Goal: Task Accomplishment & Management: Complete application form

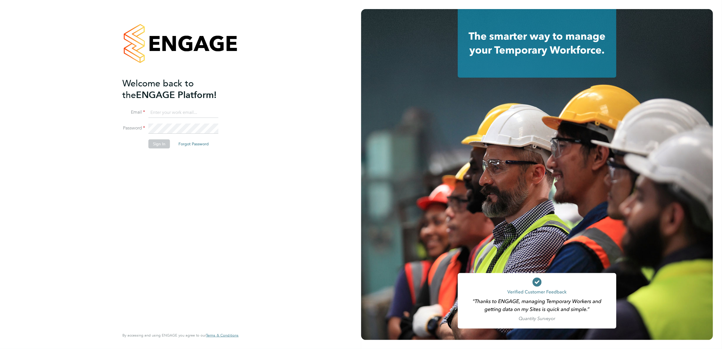
type input "[PERSON_NAME][EMAIL_ADDRESS][PERSON_NAME][DOMAIN_NAME]"
click at [161, 147] on button "Sign In" at bounding box center [159, 143] width 22 height 9
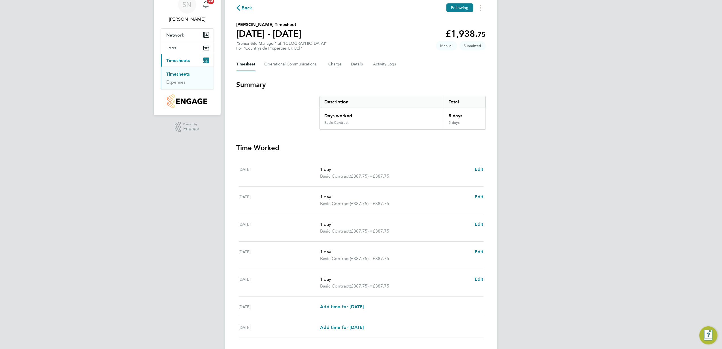
scroll to position [66, 0]
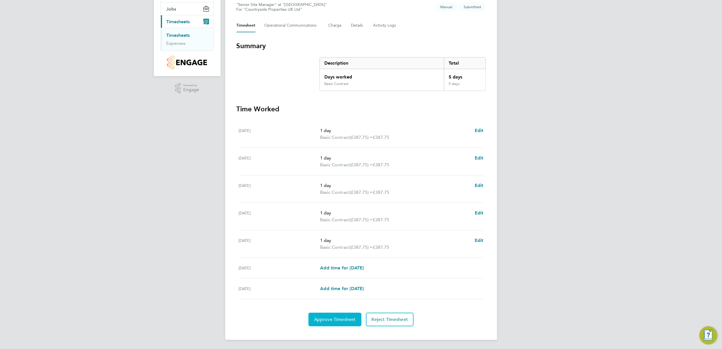
click at [325, 317] on span "Approve Timesheet" at bounding box center [335, 320] width 42 height 6
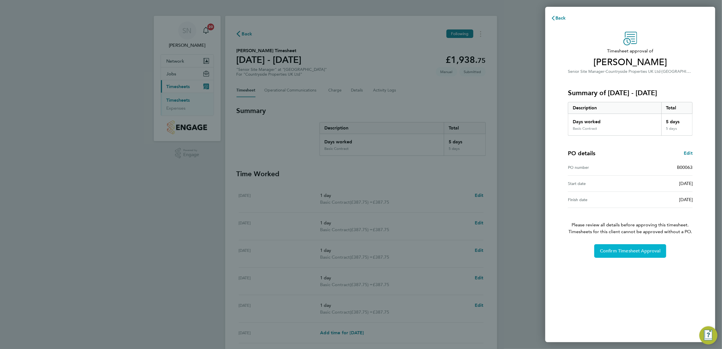
click at [609, 251] on span "Confirm Timesheet Approval" at bounding box center [630, 251] width 61 height 6
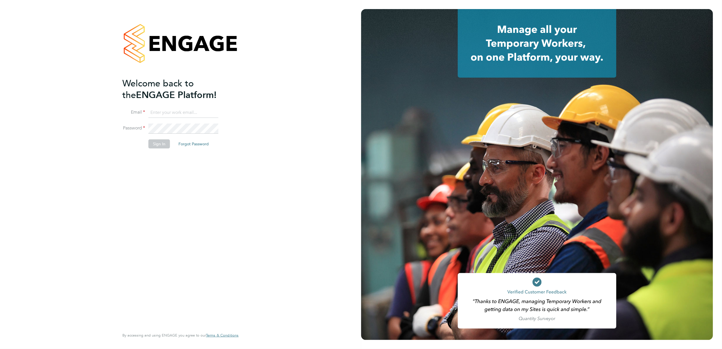
type input "[PERSON_NAME][EMAIL_ADDRESS][PERSON_NAME][DOMAIN_NAME]"
click at [160, 144] on button "Sign In" at bounding box center [159, 143] width 22 height 9
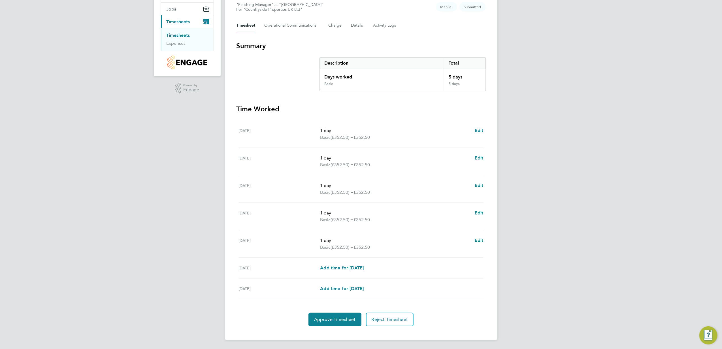
scroll to position [66, 0]
click at [339, 323] on button "Approve Timesheet" at bounding box center [334, 320] width 53 height 14
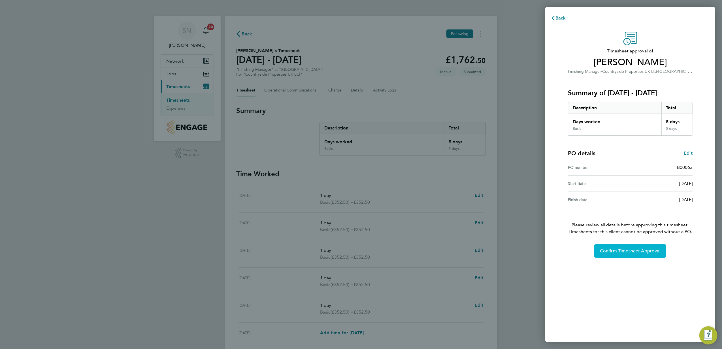
click at [625, 246] on button "Confirm Timesheet Approval" at bounding box center [630, 251] width 72 height 14
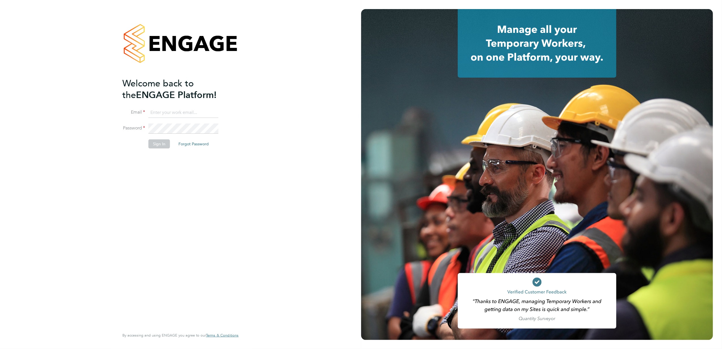
type input "[PERSON_NAME][EMAIL_ADDRESS][PERSON_NAME][DOMAIN_NAME]"
click at [152, 143] on button "Sign In" at bounding box center [159, 143] width 22 height 9
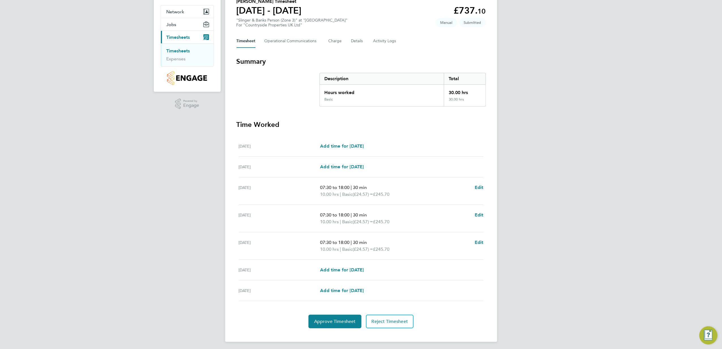
scroll to position [52, 0]
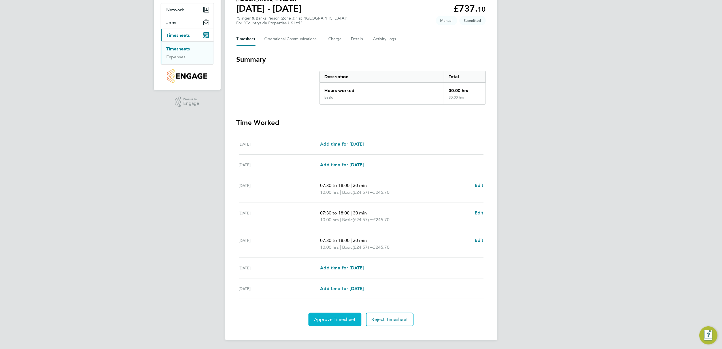
click at [338, 317] on span "Approve Timesheet" at bounding box center [335, 320] width 42 height 6
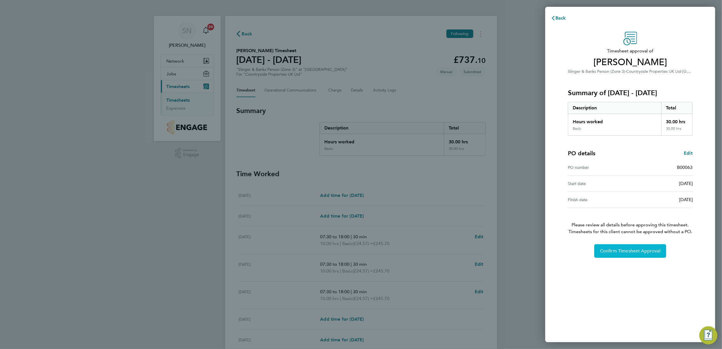
click at [635, 254] on button "Confirm Timesheet Approval" at bounding box center [630, 251] width 72 height 14
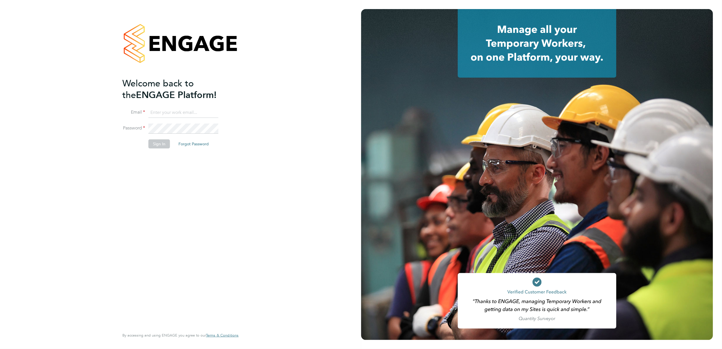
type input "[PERSON_NAME][EMAIL_ADDRESS][PERSON_NAME][DOMAIN_NAME]"
click at [155, 145] on button "Sign In" at bounding box center [159, 143] width 22 height 9
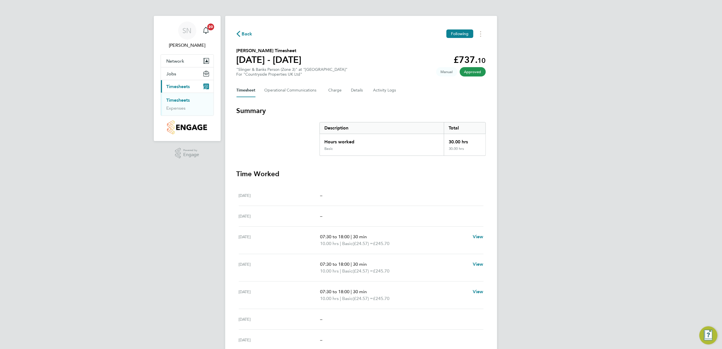
click at [174, 99] on link "Timesheets" at bounding box center [179, 99] width 24 height 5
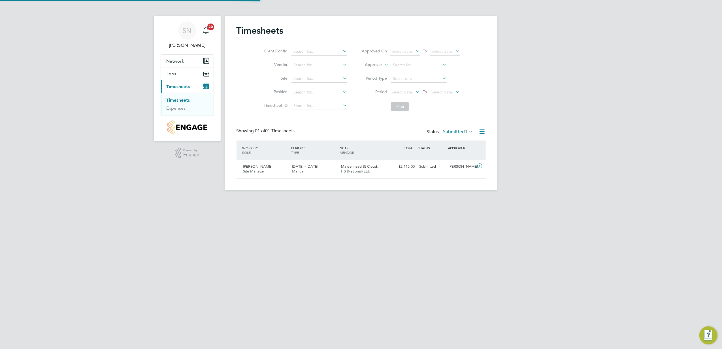
scroll to position [14, 49]
click at [257, 168] on span "[PERSON_NAME]" at bounding box center [257, 166] width 29 height 5
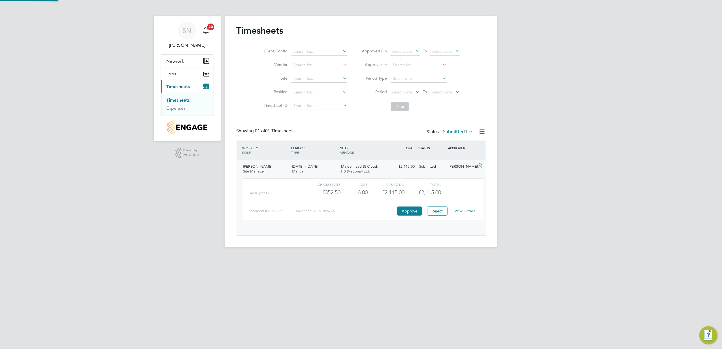
scroll to position [9, 55]
click at [468, 211] on link "View Details" at bounding box center [465, 210] width 21 height 5
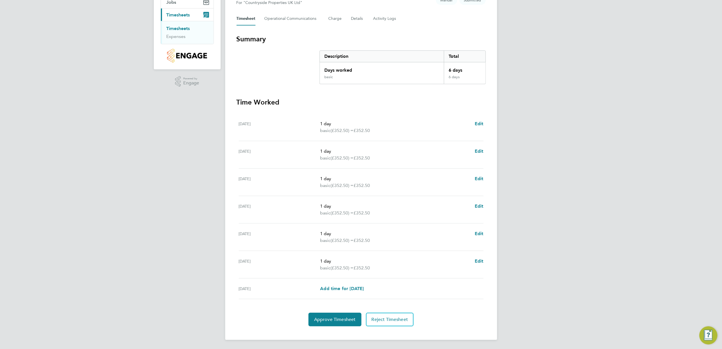
scroll to position [72, 0]
click at [345, 315] on button "Approve Timesheet" at bounding box center [334, 320] width 53 height 14
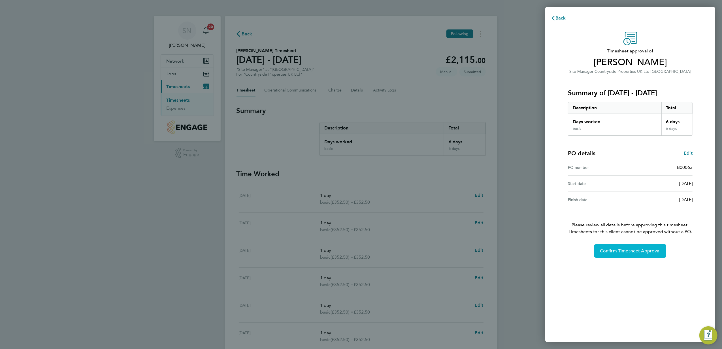
click at [649, 249] on span "Confirm Timesheet Approval" at bounding box center [630, 251] width 61 height 6
